Goal: Information Seeking & Learning: Learn about a topic

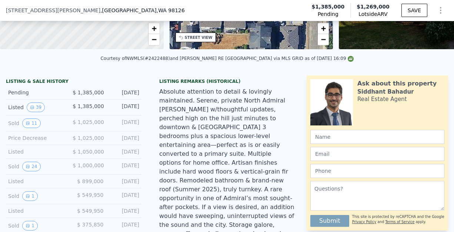
scroll to position [234, 0]
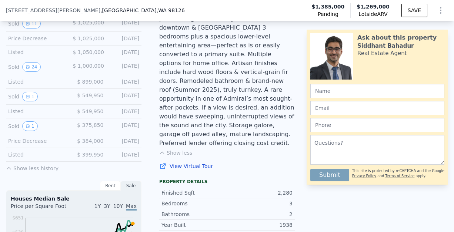
click at [212, 79] on div "Absolute attention to detail & lovingly maintained. Serene, private North Admir…" at bounding box center [226, 68] width 135 height 160
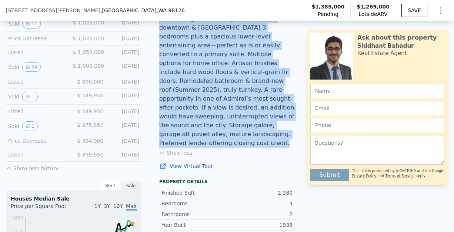
click at [212, 79] on div "Absolute attention to detail & lovingly maintained. Serene, private North Admir…" at bounding box center [226, 68] width 135 height 160
click at [208, 87] on div "Absolute attention to detail & lovingly maintained. Serene, private North Admir…" at bounding box center [226, 68] width 135 height 160
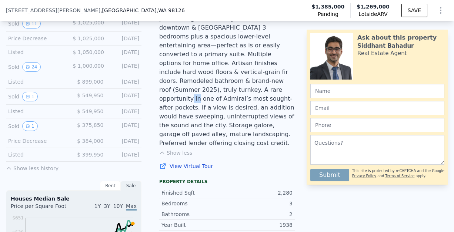
click at [208, 87] on div "Absolute attention to detail & lovingly maintained. Serene, private North Admir…" at bounding box center [226, 68] width 135 height 160
click at [33, 129] on button "1" at bounding box center [30, 126] width 16 height 10
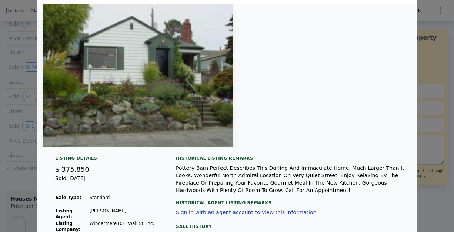
scroll to position [45, 0]
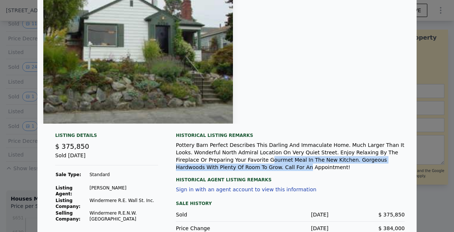
drag, startPoint x: 232, startPoint y: 159, endPoint x: 236, endPoint y: 166, distance: 7.4
click at [236, 166] on div "Pottery Barn Perfect Describes This Darling And Immaculate Home. Much Larger Th…" at bounding box center [290, 156] width 229 height 30
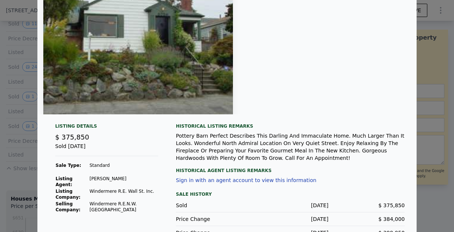
scroll to position [74, 0]
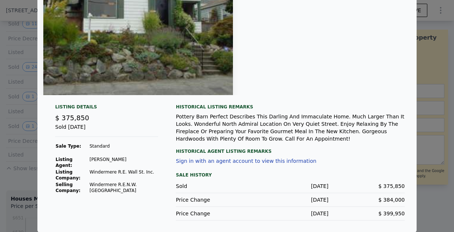
click at [427, 125] on div at bounding box center [227, 116] width 454 height 232
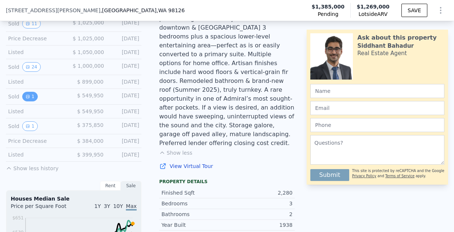
click at [32, 101] on button "1" at bounding box center [30, 97] width 16 height 10
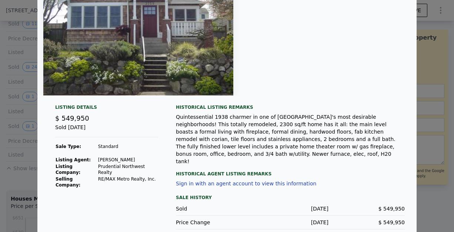
scroll to position [75, 0]
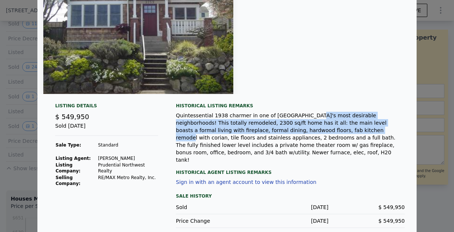
drag, startPoint x: 300, startPoint y: 116, endPoint x: 287, endPoint y: 130, distance: 19.4
click at [287, 130] on div "Quintessential 1938 charmer in one of [GEOGRAPHIC_DATA]'s most desirable neighb…" at bounding box center [290, 138] width 229 height 52
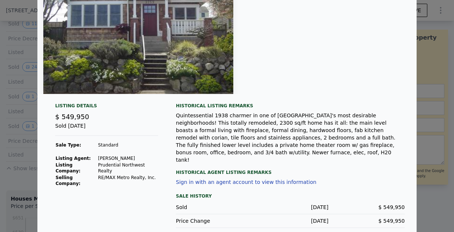
click at [437, 125] on div at bounding box center [227, 116] width 454 height 232
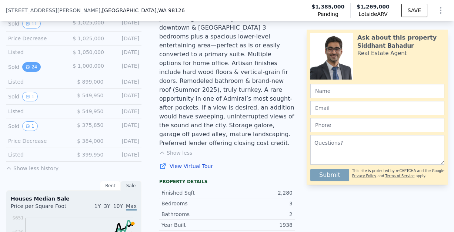
click at [34, 70] on button "24" at bounding box center [31, 67] width 18 height 10
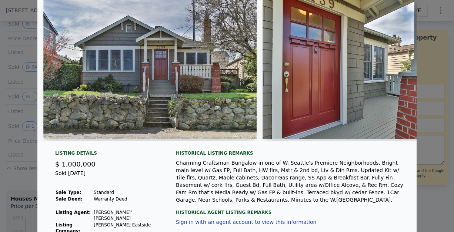
scroll to position [70, 0]
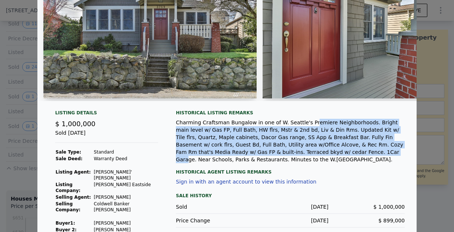
drag, startPoint x: 303, startPoint y: 128, endPoint x: 297, endPoint y: 158, distance: 30.9
click at [297, 158] on div "Charming Craftsman Bungalow in one of W. Seattle's Premiere Neighborhoods. Brig…" at bounding box center [290, 141] width 229 height 44
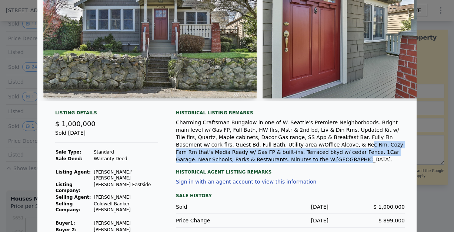
drag, startPoint x: 303, startPoint y: 165, endPoint x: 283, endPoint y: 149, distance: 25.5
click at [283, 149] on div "Charming Craftsman Bungalow in one of W. Seattle's Premiere Neighborhoods. Brig…" at bounding box center [290, 141] width 229 height 44
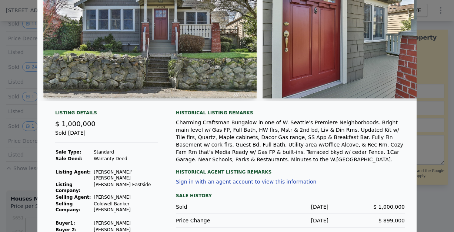
click at [430, 136] on div at bounding box center [227, 116] width 454 height 232
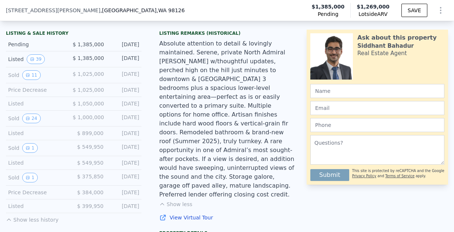
scroll to position [184, 0]
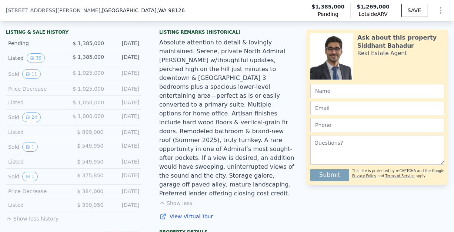
click at [130, 181] on div "[DATE]" at bounding box center [125, 177] width 30 height 10
click at [135, 147] on div "[DATE]" at bounding box center [125, 147] width 30 height 10
click at [130, 122] on div "[DATE]" at bounding box center [124, 117] width 29 height 10
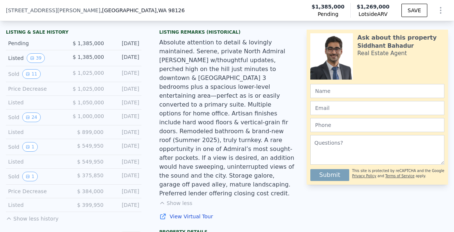
click at [130, 122] on div "[DATE]" at bounding box center [124, 117] width 29 height 10
click at [125, 77] on div "[DATE]" at bounding box center [124, 74] width 29 height 10
click at [125, 59] on div "[DATE]" at bounding box center [124, 58] width 29 height 10
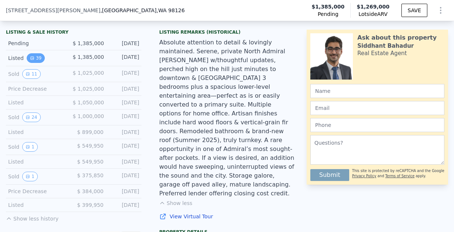
click at [28, 63] on button "39" at bounding box center [36, 58] width 18 height 10
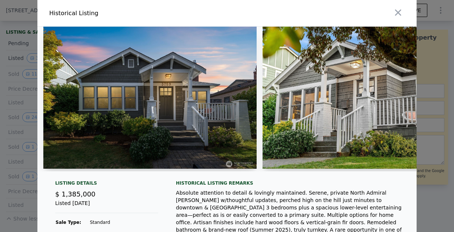
scroll to position [111, 0]
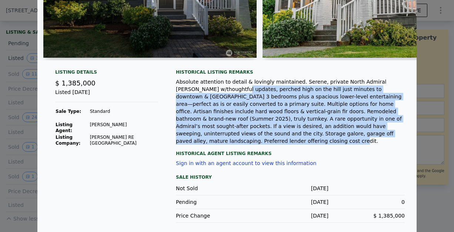
drag, startPoint x: 212, startPoint y: 97, endPoint x: 389, endPoint y: 136, distance: 181.2
click at [389, 136] on div "Absolute attention to detail & lovingly maintained. Serene, private North Admir…" at bounding box center [290, 111] width 229 height 67
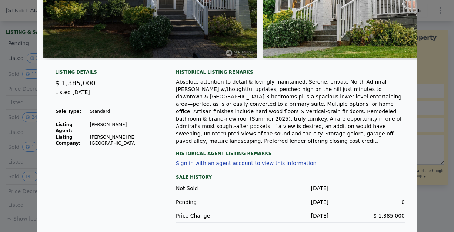
click at [429, 159] on div at bounding box center [227, 116] width 454 height 232
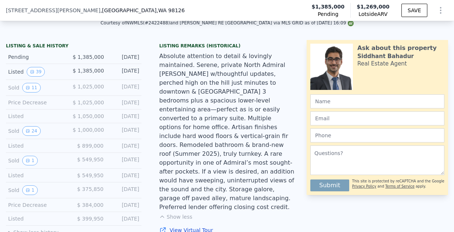
scroll to position [169, 0]
